Goal: Information Seeking & Learning: Learn about a topic

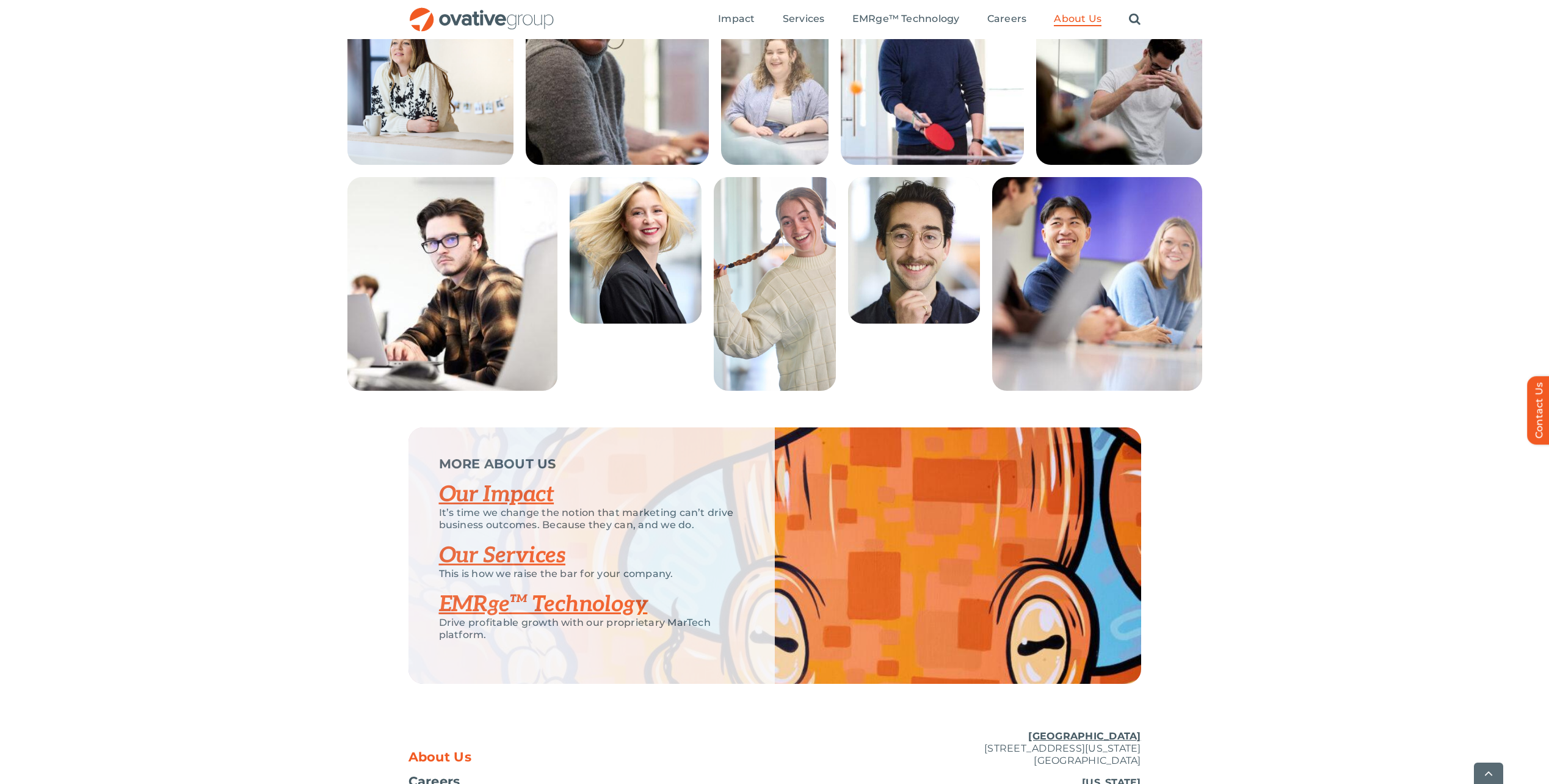
scroll to position [2345, 0]
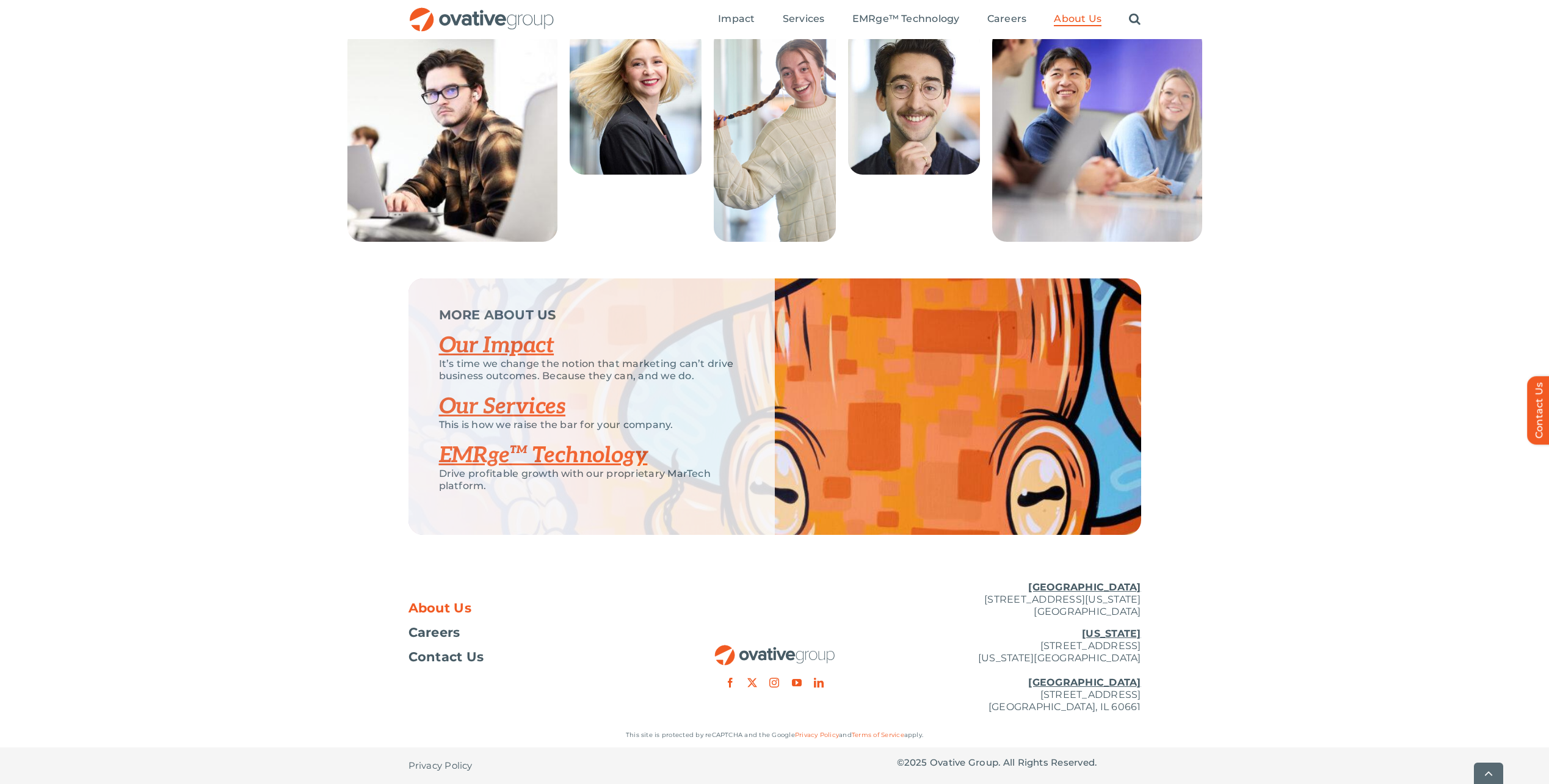
click at [490, 406] on link "Our Services" at bounding box center [502, 407] width 127 height 27
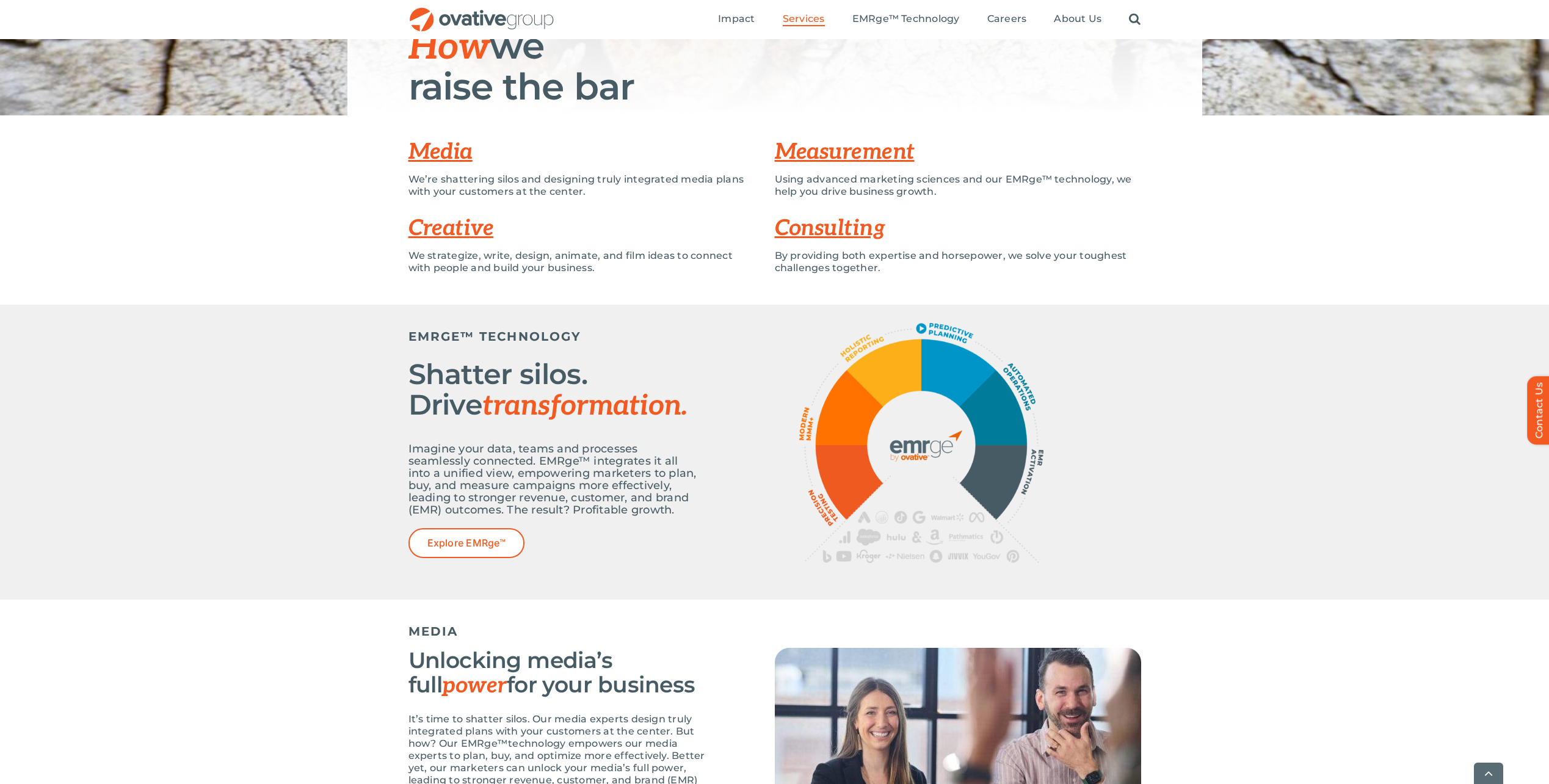
click at [801, 228] on link "Consulting" at bounding box center [829, 228] width 110 height 27
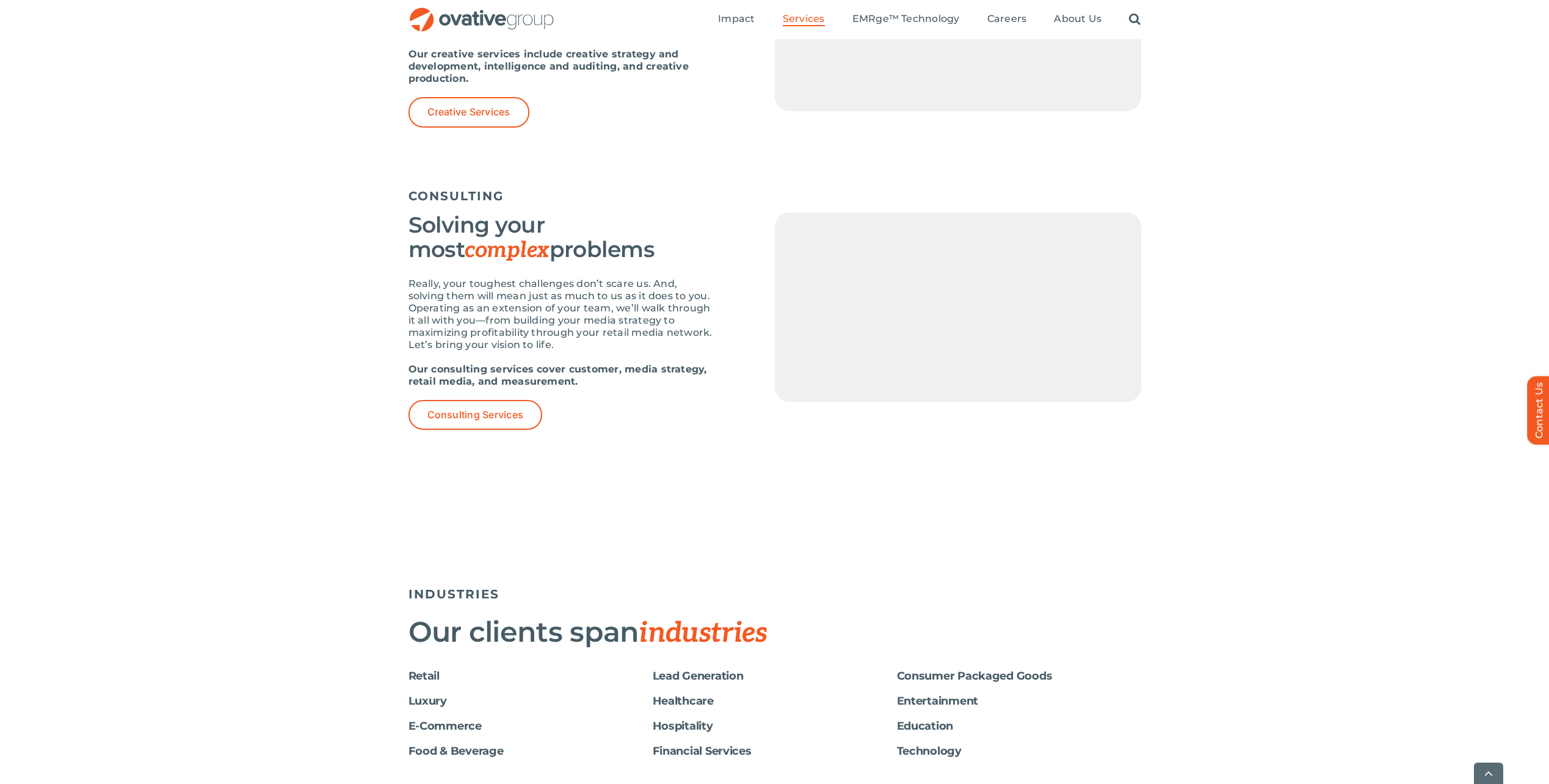
scroll to position [1629, 0]
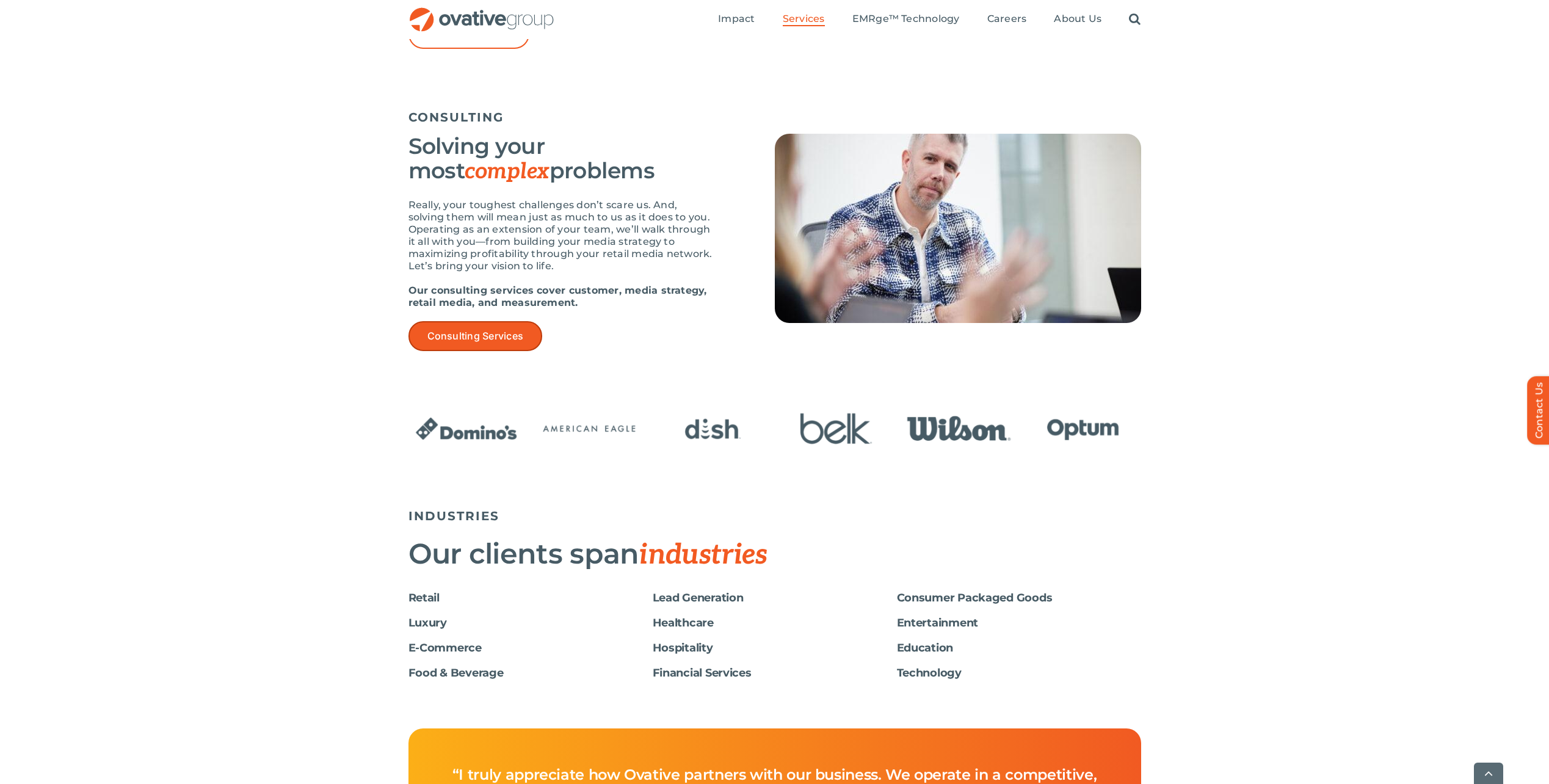
click at [461, 339] on span "Consulting Services" at bounding box center [475, 336] width 97 height 12
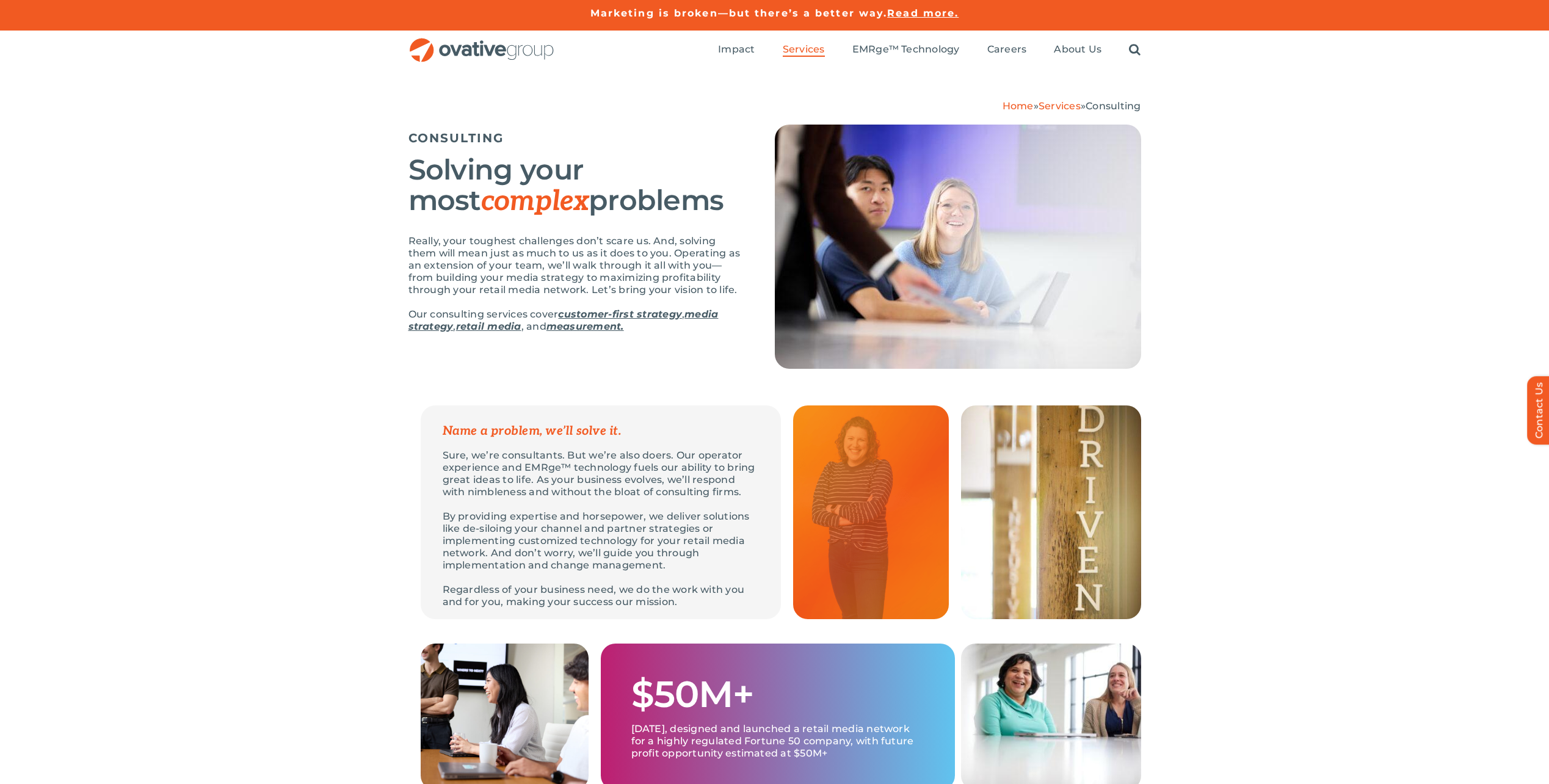
click at [478, 326] on strong "retail media" at bounding box center [489, 326] width 65 height 12
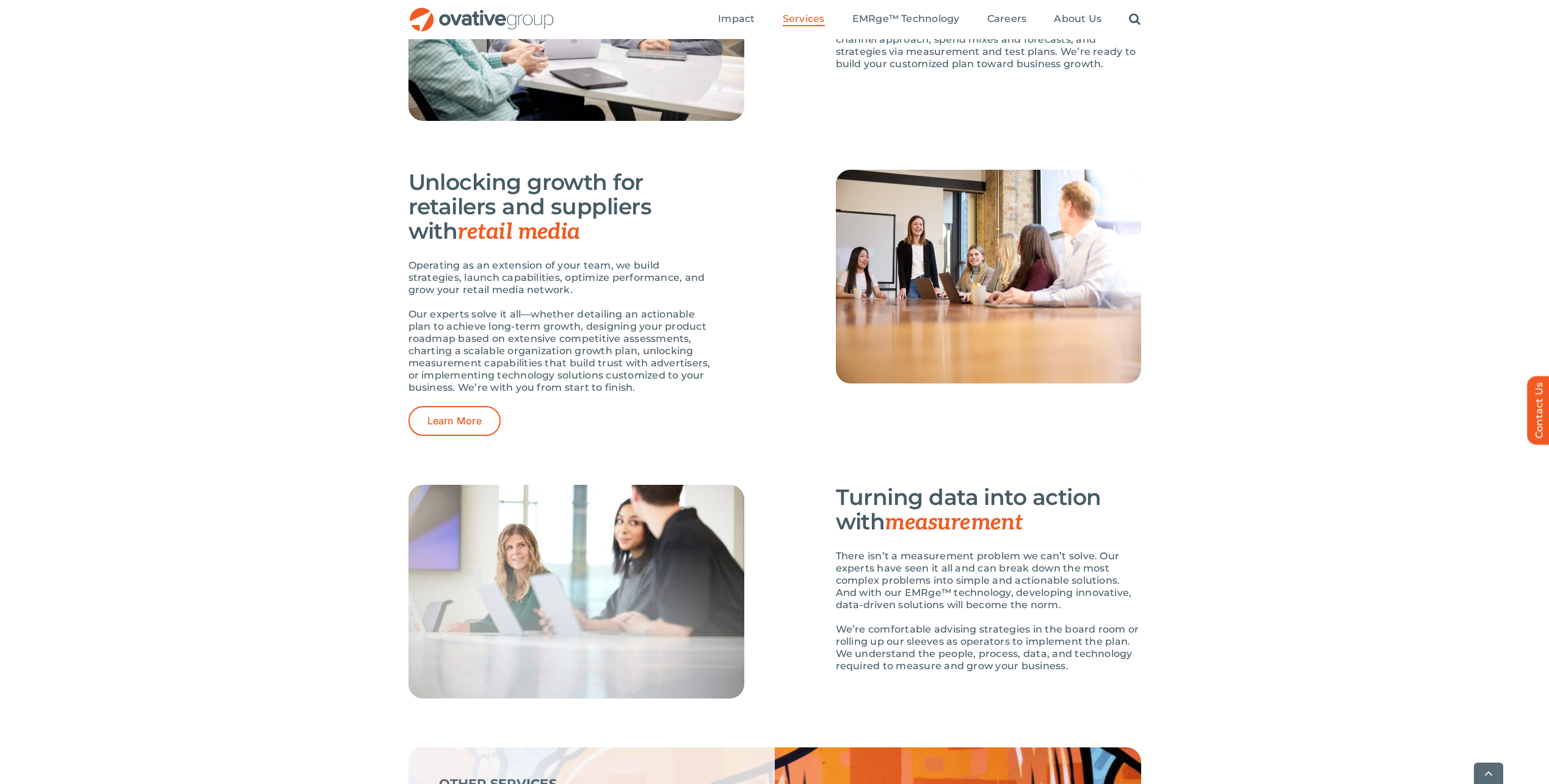
scroll to position [1448, 0]
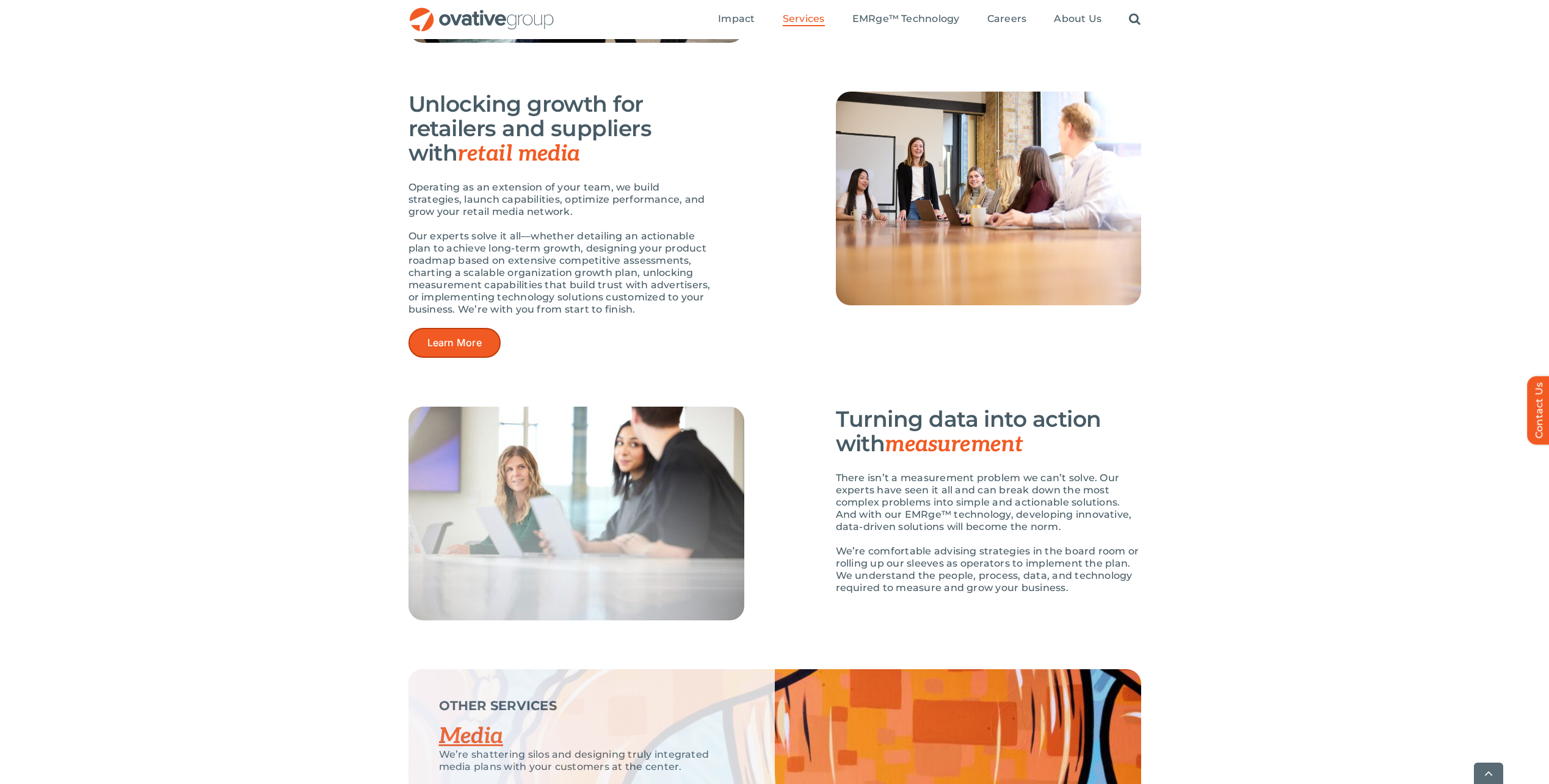
click at [464, 338] on span "Learn More" at bounding box center [454, 343] width 54 height 12
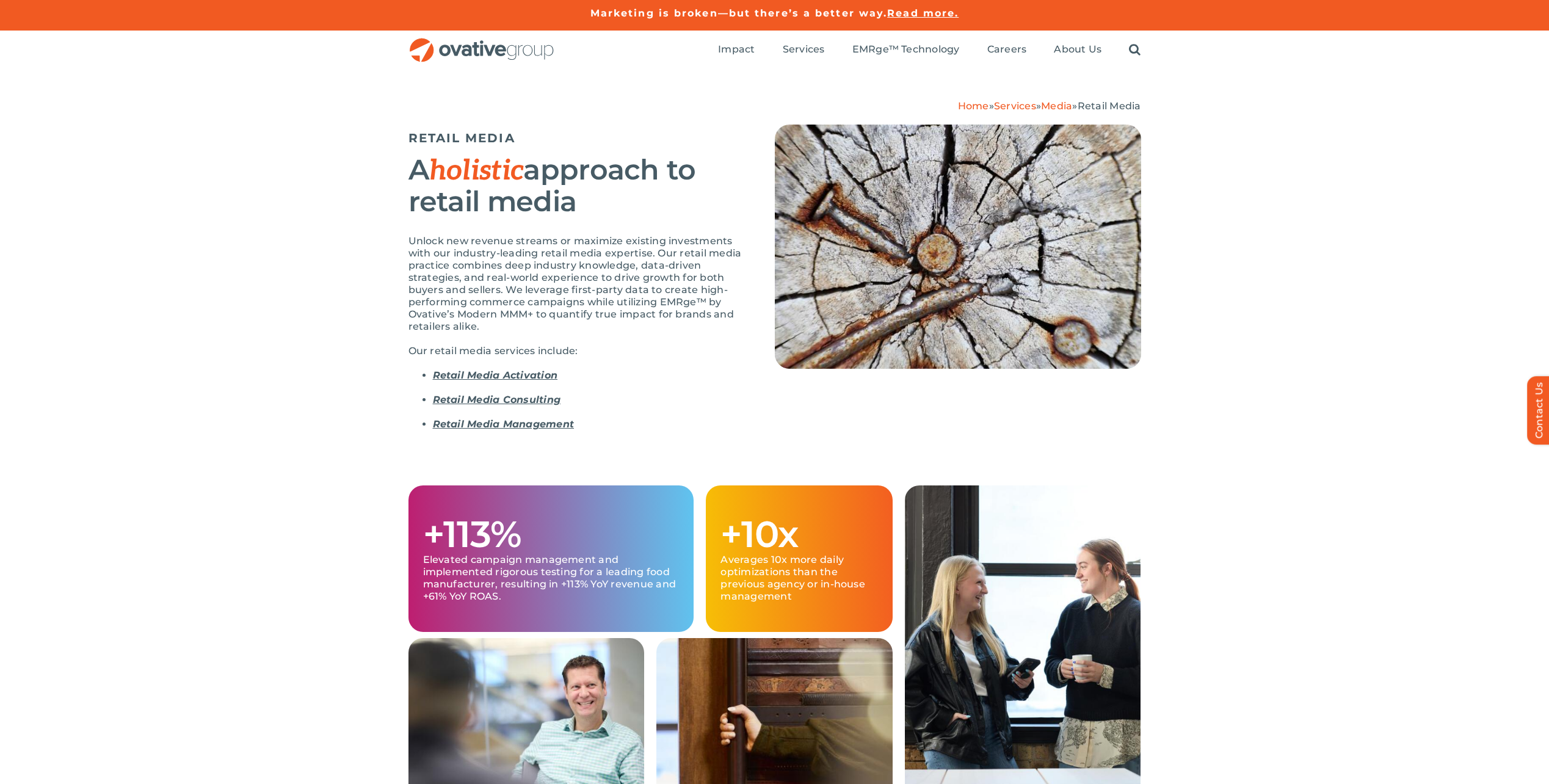
click at [526, 397] on link "Retail Media Consulting" at bounding box center [497, 399] width 128 height 12
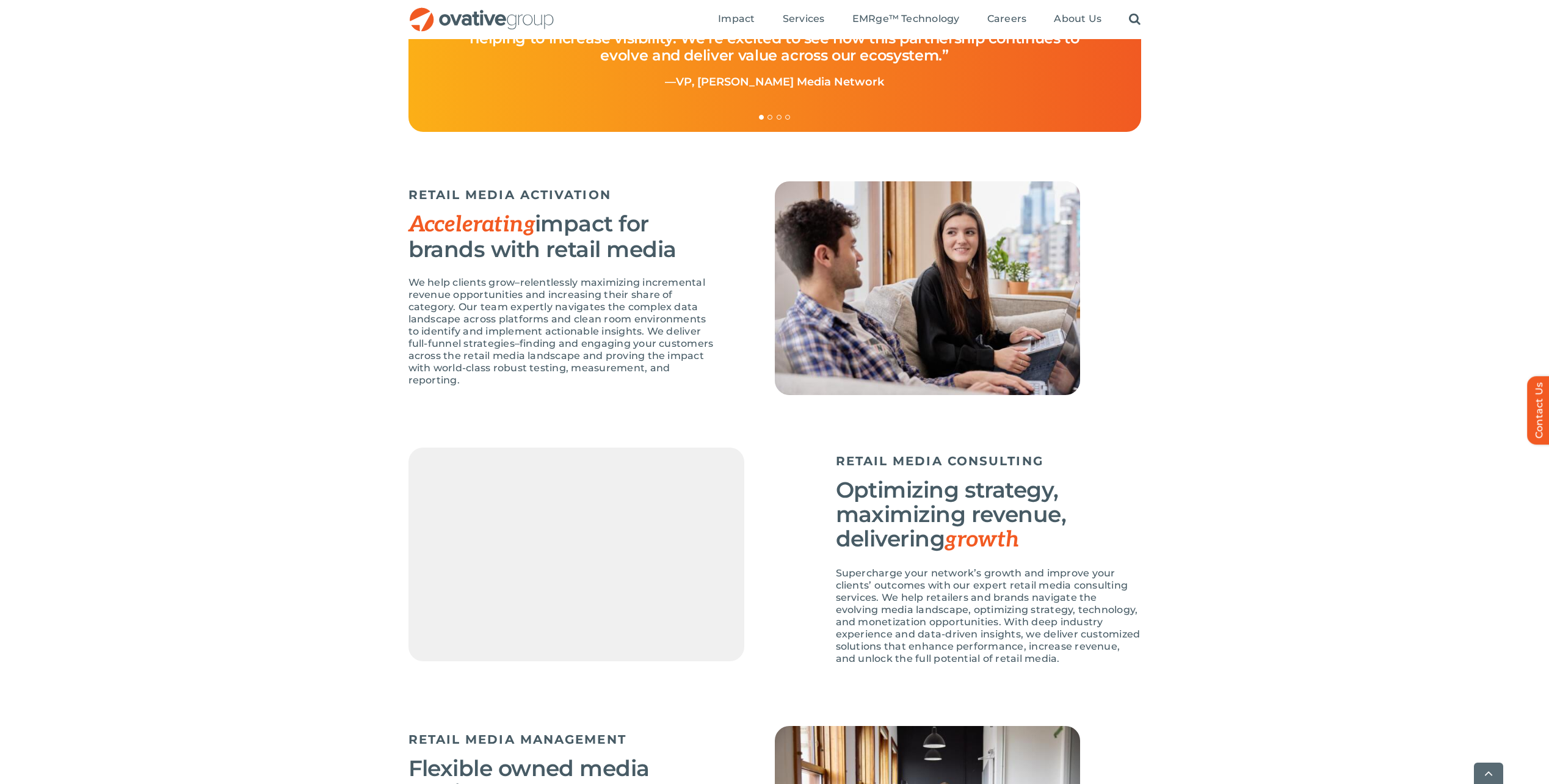
scroll to position [1588, 0]
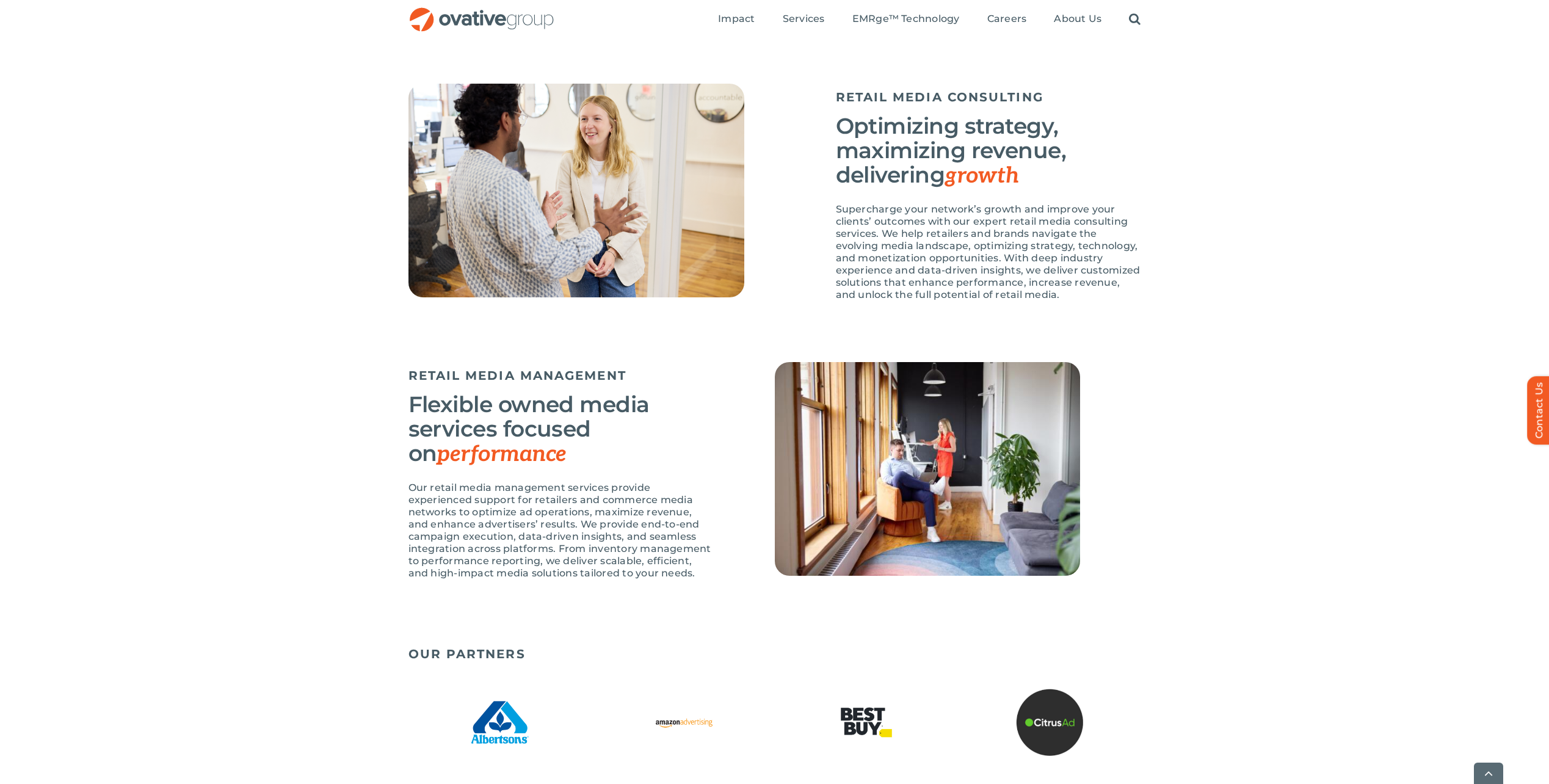
click at [637, 194] on img at bounding box center [576, 190] width 336 height 214
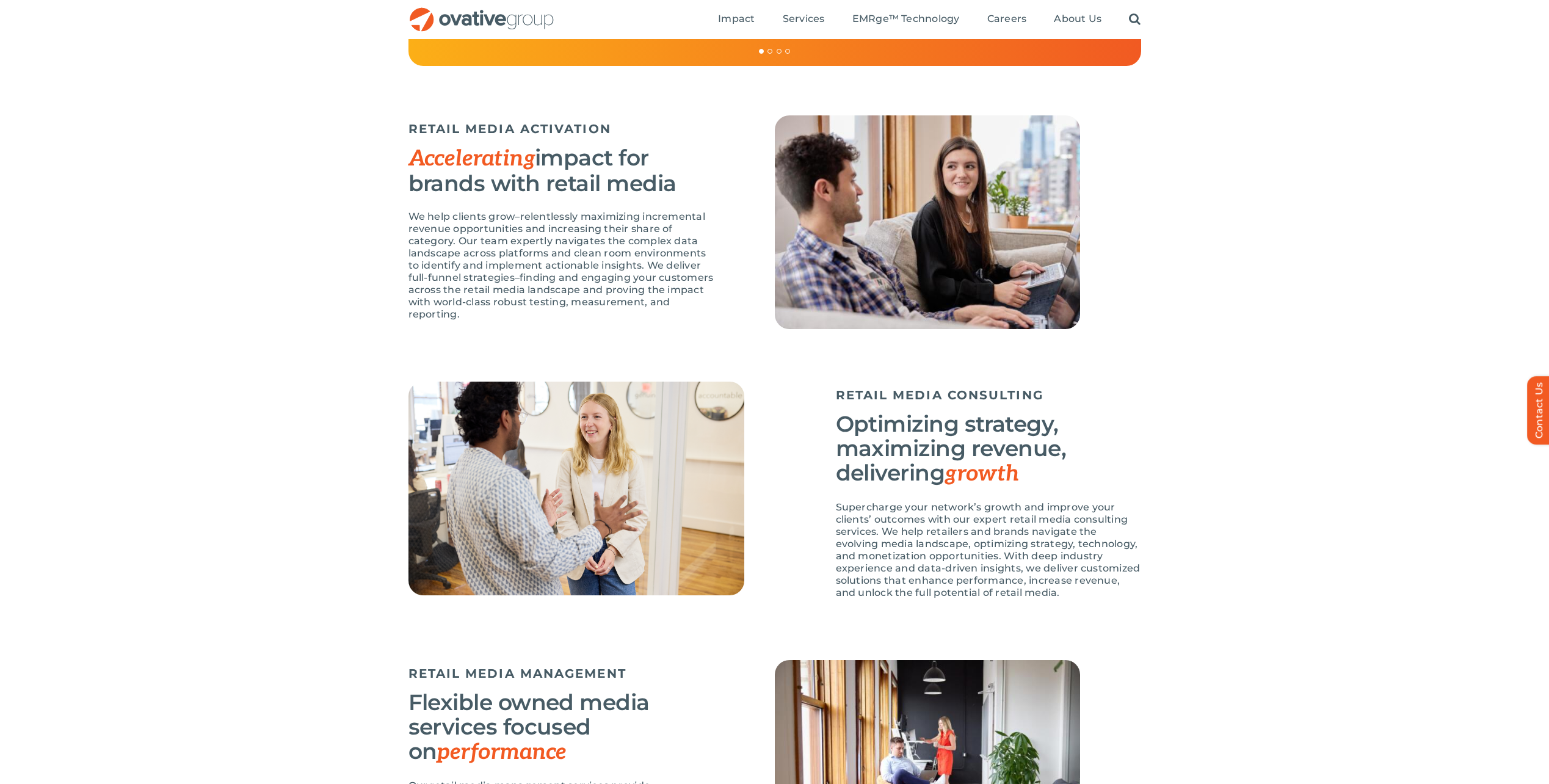
scroll to position [1290, 0]
